Goal: Information Seeking & Learning: Learn about a topic

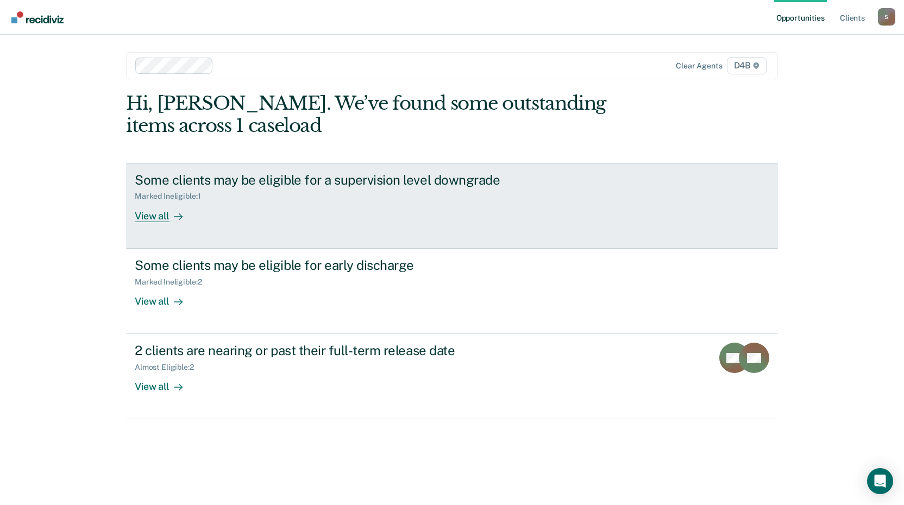
click at [293, 203] on div "Some clients may be eligible for a supervision level downgrade Marked Ineligibl…" at bounding box center [338, 197] width 407 height 50
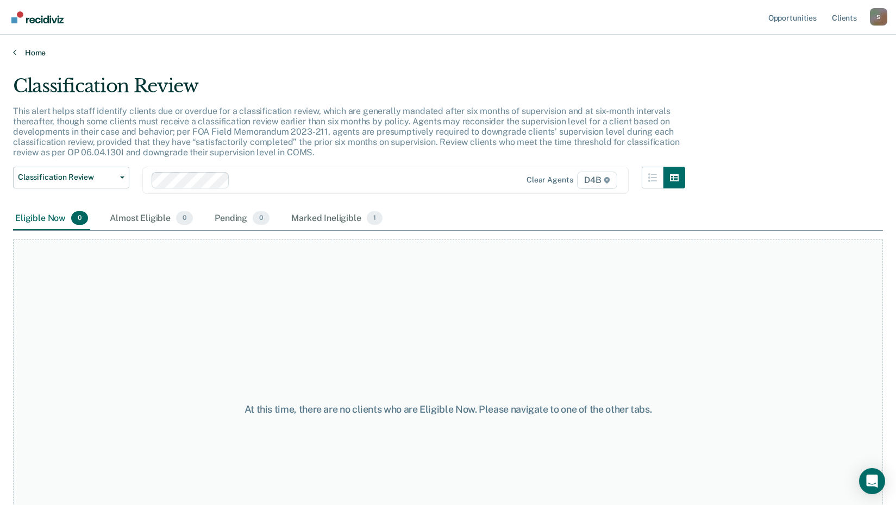
click at [13, 56] on link "Home" at bounding box center [448, 53] width 870 height 10
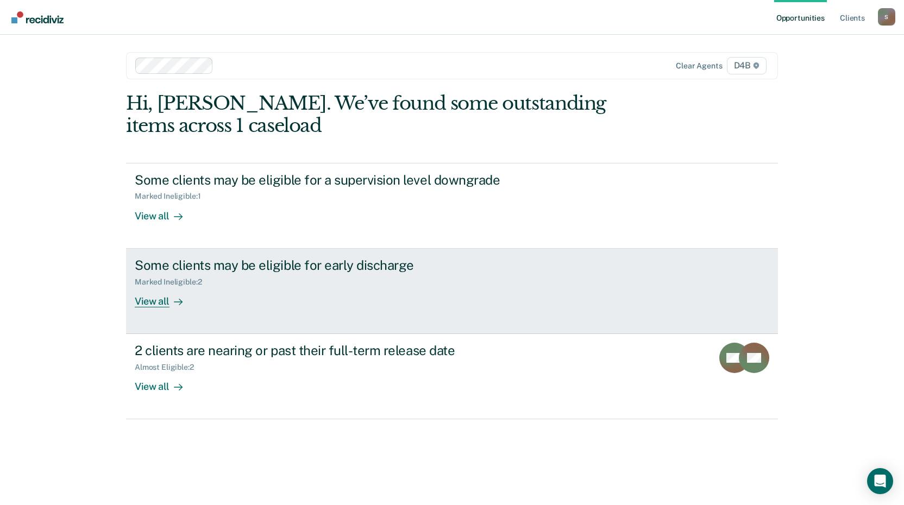
click at [154, 302] on div "View all" at bounding box center [165, 296] width 61 height 21
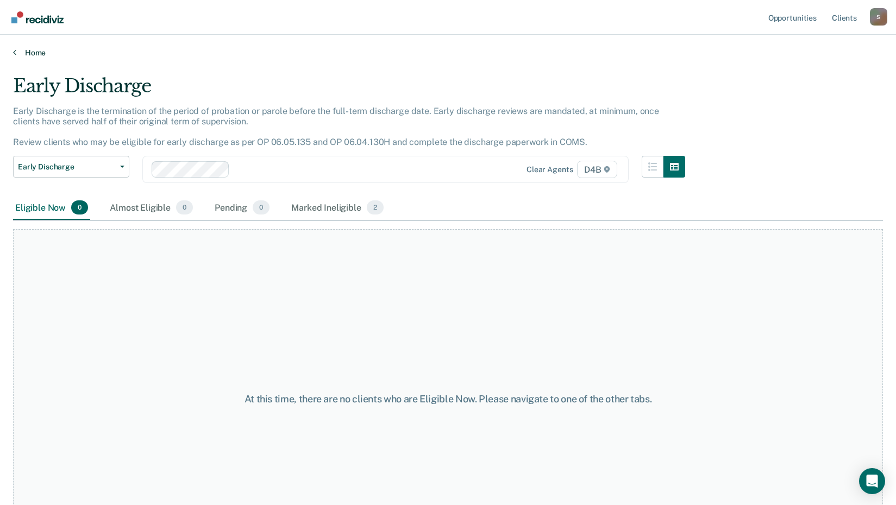
click at [13, 54] on icon at bounding box center [14, 52] width 3 height 9
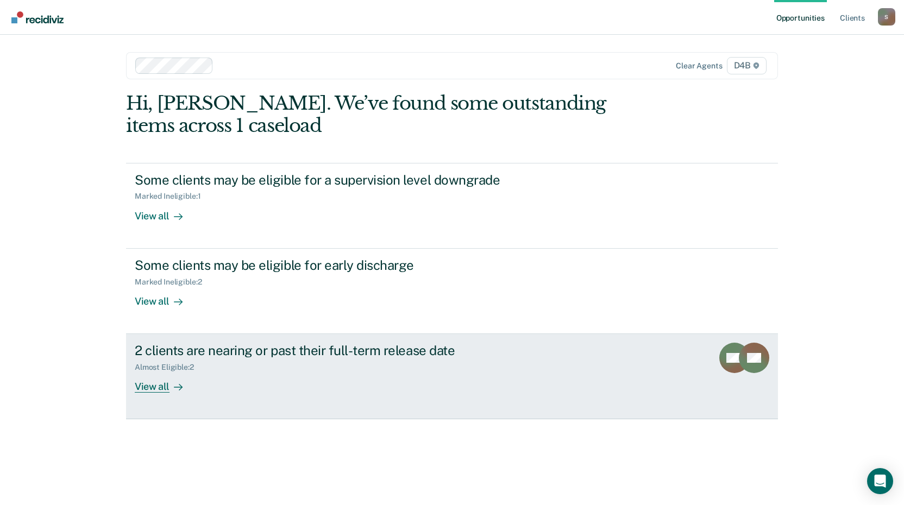
click at [150, 392] on div "View all" at bounding box center [165, 382] width 61 height 21
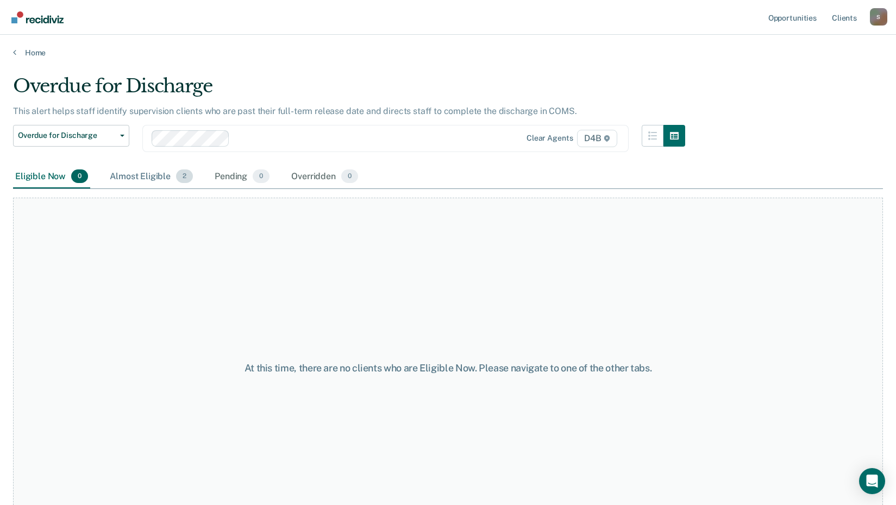
click at [133, 177] on div "Almost Eligible 2" at bounding box center [151, 177] width 87 height 24
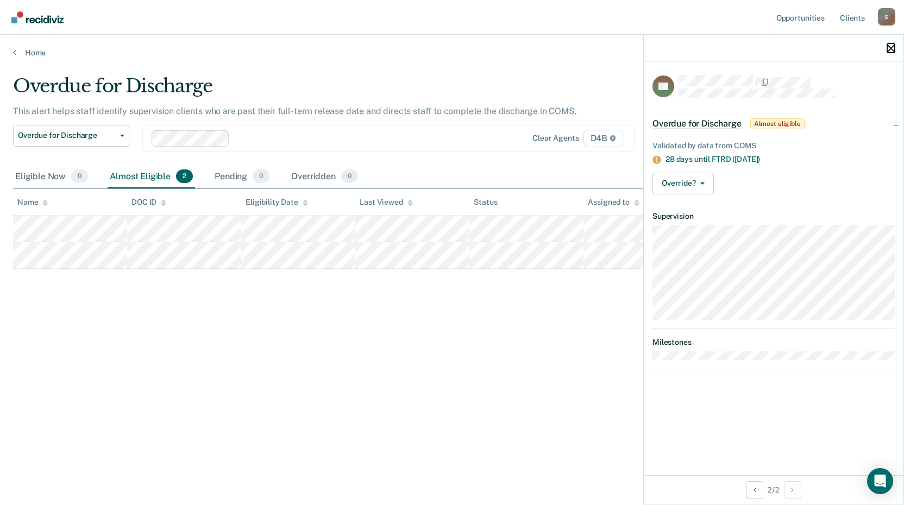
click at [889, 49] on icon "button" at bounding box center [891, 49] width 8 height 8
